Goal: Information Seeking & Learning: Obtain resource

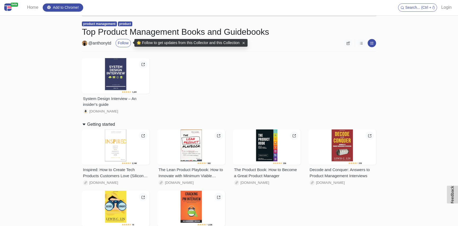
scroll to position [14, 0]
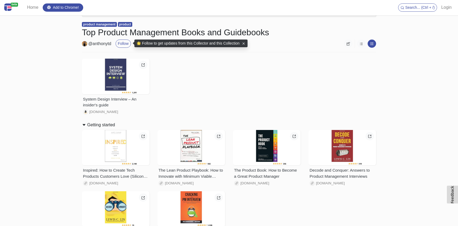
click at [195, 94] on div "System Design Interview – An insider's guide www.amazon.com" at bounding box center [229, 87] width 302 height 62
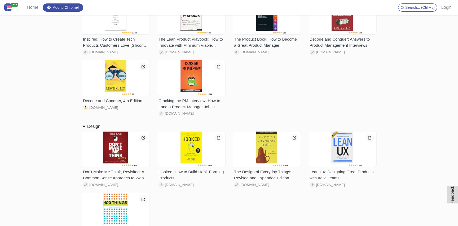
scroll to position [170, 0]
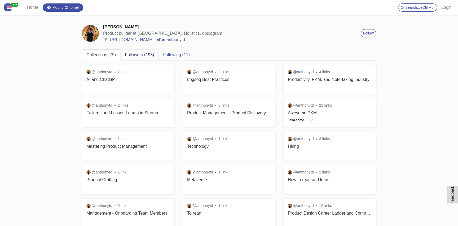
click at [151, 55] on link "Followers (193)" at bounding box center [139, 54] width 38 height 11
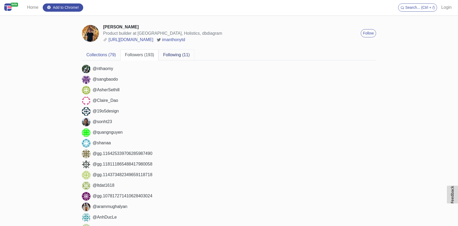
click at [171, 56] on link "Following (11)" at bounding box center [177, 54] width 36 height 11
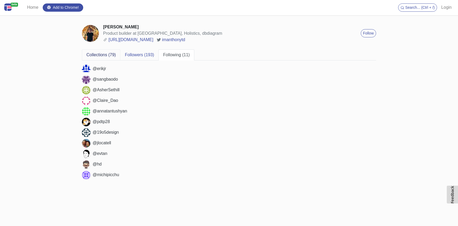
click at [95, 55] on link "Collections (79)" at bounding box center [101, 54] width 38 height 11
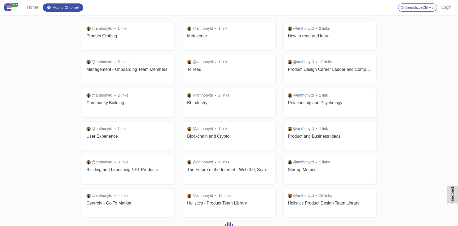
scroll to position [144, 0]
click at [221, 203] on h3 "Holistics - Product Team Library" at bounding box center [229, 202] width 84 height 5
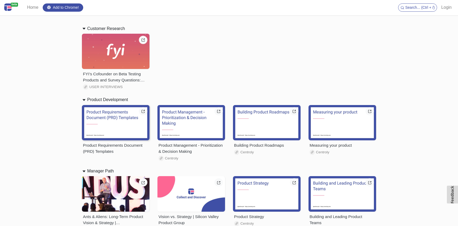
scroll to position [116, 0]
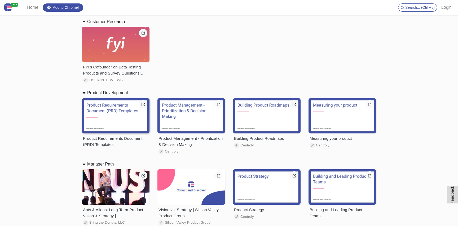
click at [120, 140] on div "Product Requirements Document (PRD) Templates" at bounding box center [115, 141] width 65 height 12
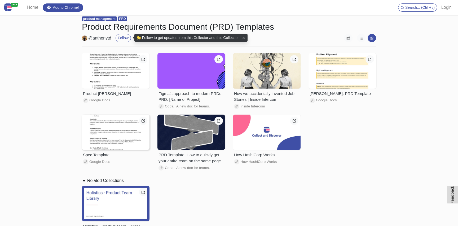
scroll to position [19, 0]
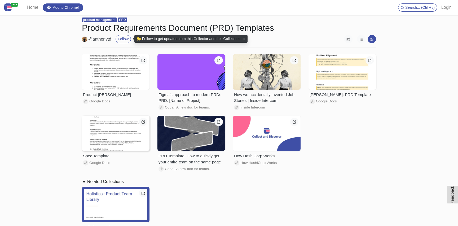
click at [112, 156] on div "Spec Template" at bounding box center [115, 156] width 65 height 6
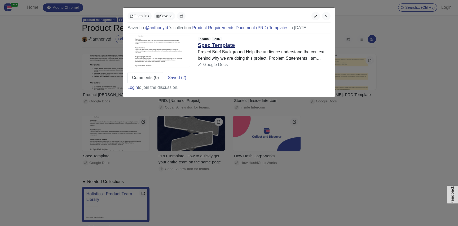
click at [225, 46] on link "Spec Template" at bounding box center [216, 45] width 37 height 6
click at [326, 17] on icon "button" at bounding box center [327, 16] width 4 height 4
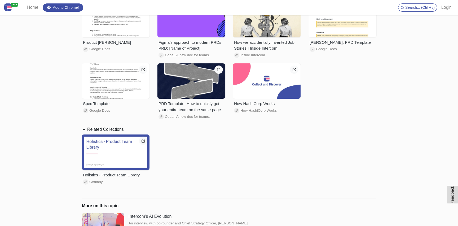
scroll to position [69, 0]
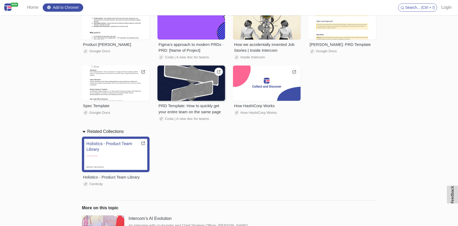
click at [201, 113] on div "PRD Template: How to quickly get your entire team on the same page" at bounding box center [191, 109] width 65 height 12
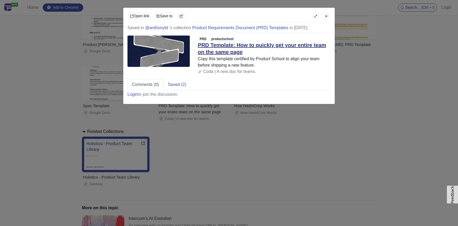
click at [233, 43] on link "PRD Template: How to quickly get your entire team on the same page" at bounding box center [262, 48] width 128 height 13
click at [178, 174] on div "Open link Save to Saved in @anthonytd 's collection Product Requirements Docume…" at bounding box center [229, 113] width 458 height 226
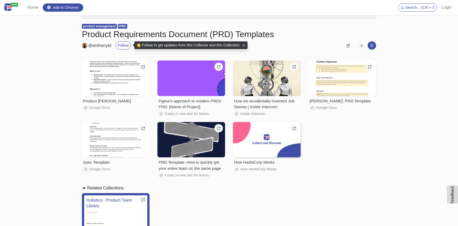
scroll to position [10, 0]
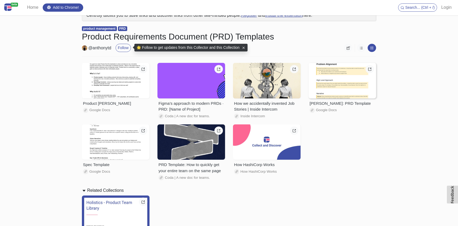
click at [339, 103] on div "[PERSON_NAME]: PRD Template" at bounding box center [342, 103] width 65 height 6
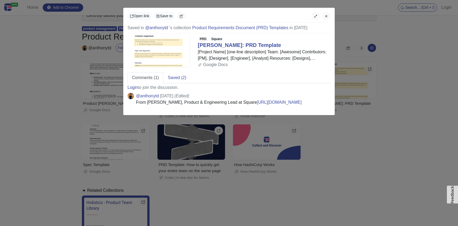
click at [239, 49] on div "[Project Name] [one-line description] Team: [Awesome] Contributors: [PM], [Desi…" at bounding box center [264, 55] width 133 height 13
click at [234, 45] on link "[PERSON_NAME]: PRD Template" at bounding box center [239, 45] width 83 height 6
click at [44, 92] on div "Open link Save to Saved in @anthonytd 's collection Product Requirements Docume…" at bounding box center [229, 113] width 458 height 226
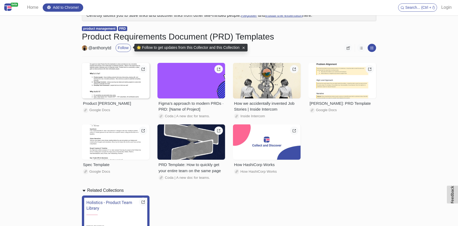
click at [112, 92] on div at bounding box center [116, 81] width 68 height 36
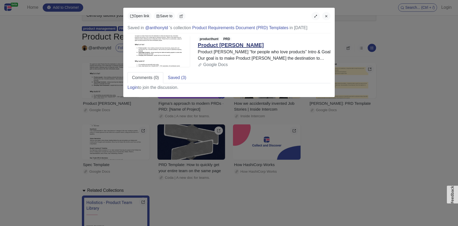
click at [220, 46] on link "Product [PERSON_NAME]" at bounding box center [231, 45] width 66 height 6
click at [79, 47] on div "Open link Save to Saved in @anthonytd 's collection Product Requirements Docume…" at bounding box center [229, 113] width 458 height 226
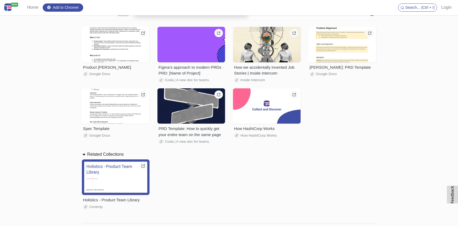
scroll to position [125, 0]
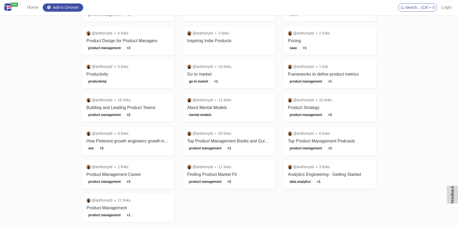
scroll to position [741, 0]
